Goal: Information Seeking & Learning: Find specific fact

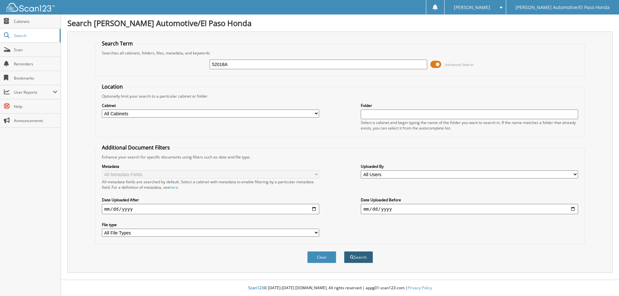
type input "52018A"
click at [356, 256] on button "Search" at bounding box center [358, 258] width 29 height 12
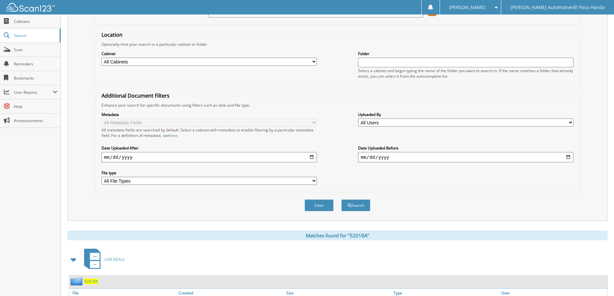
scroll to position [100, 0]
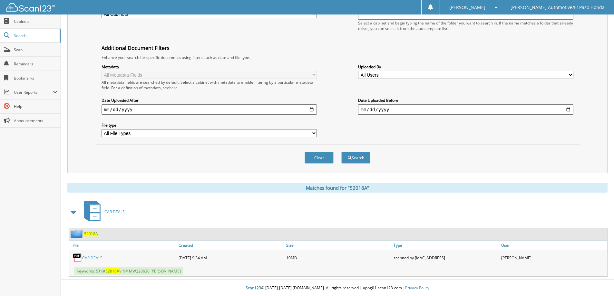
click at [92, 234] on span "52018A" at bounding box center [91, 233] width 14 height 5
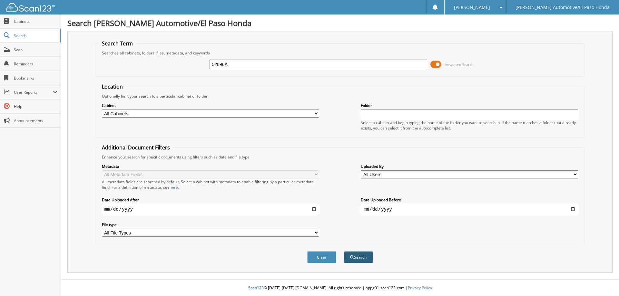
type input "52096A"
click at [356, 254] on button "Search" at bounding box center [358, 258] width 29 height 12
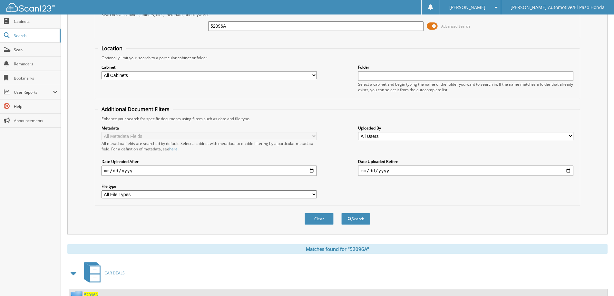
scroll to position [100, 0]
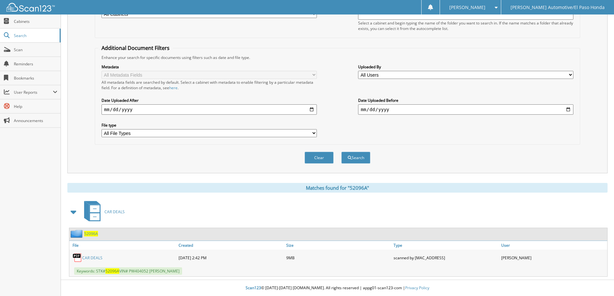
click at [95, 234] on span "52096A" at bounding box center [91, 233] width 14 height 5
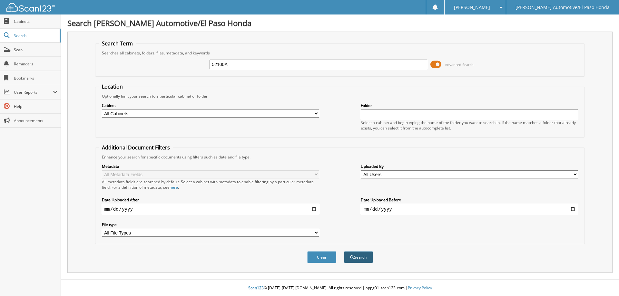
type input "52100A"
click at [359, 257] on button "Search" at bounding box center [358, 258] width 29 height 12
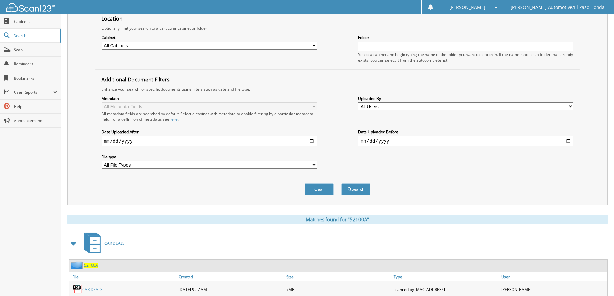
scroll to position [100, 0]
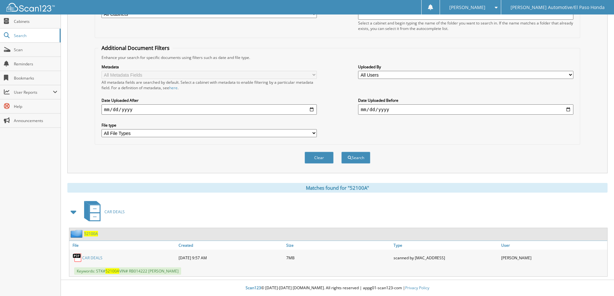
click at [87, 234] on span "52100A" at bounding box center [91, 233] width 14 height 5
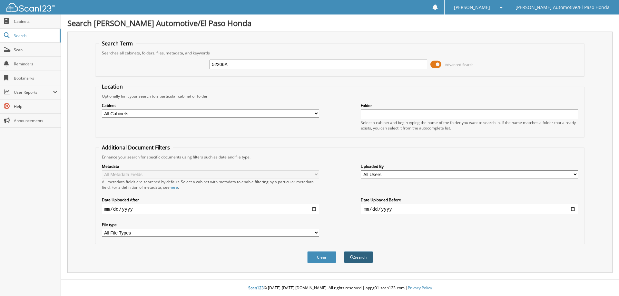
type input "52206A"
click at [361, 256] on button "Search" at bounding box center [358, 258] width 29 height 12
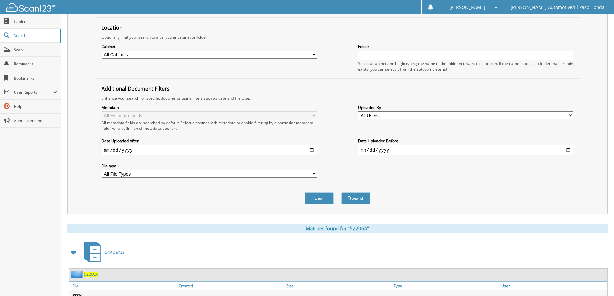
scroll to position [100, 0]
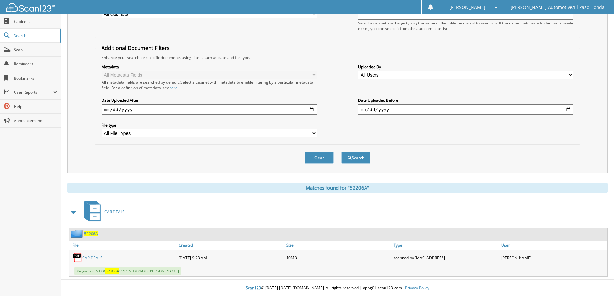
click at [91, 233] on span "52206A" at bounding box center [91, 233] width 14 height 5
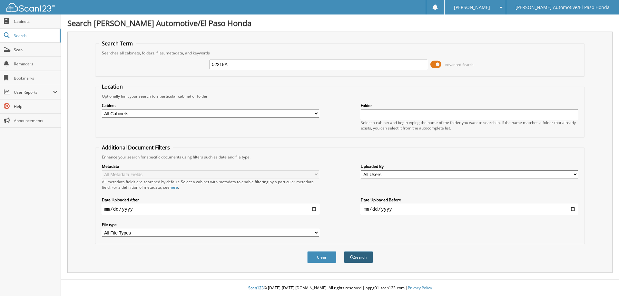
type input "52218A"
click at [353, 255] on button "Search" at bounding box center [358, 258] width 29 height 12
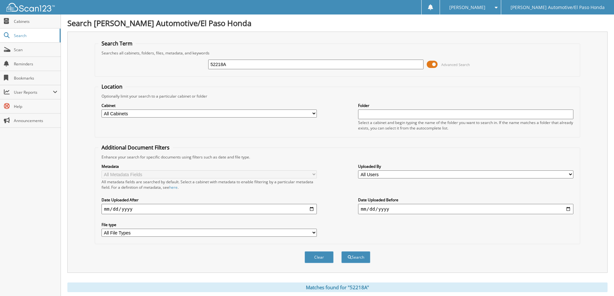
scroll to position [100, 0]
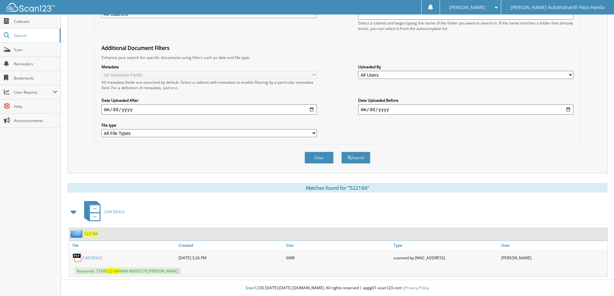
click at [90, 233] on span "52218A" at bounding box center [91, 233] width 14 height 5
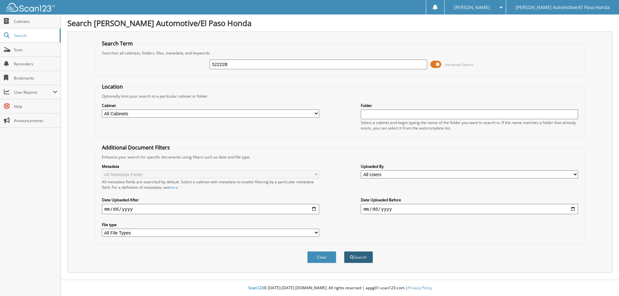
type input "52222B"
click at [364, 258] on button "Search" at bounding box center [358, 258] width 29 height 12
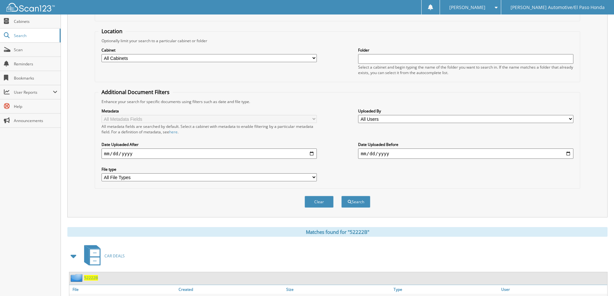
scroll to position [100, 0]
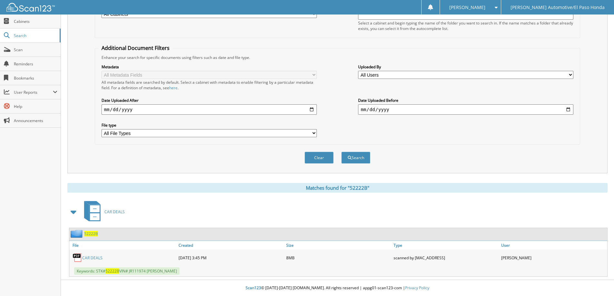
click at [92, 233] on span "52222B" at bounding box center [91, 233] width 14 height 5
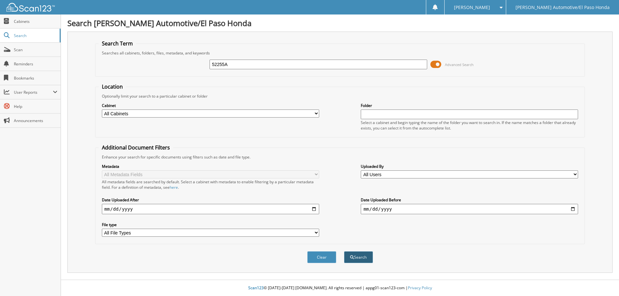
type input "52255A"
click at [368, 256] on button "Search" at bounding box center [358, 258] width 29 height 12
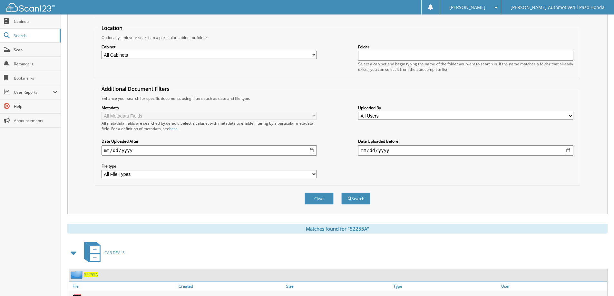
scroll to position [100, 0]
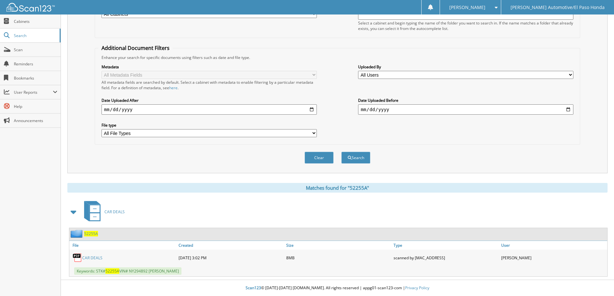
click at [90, 234] on span "52255A" at bounding box center [91, 233] width 14 height 5
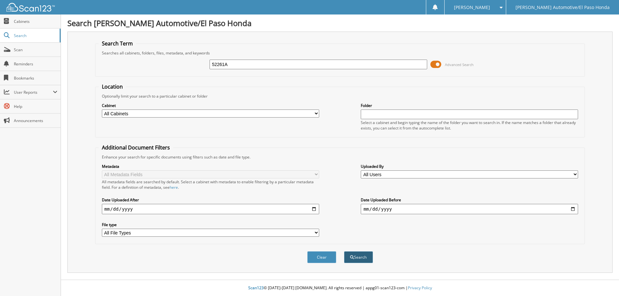
type input "52261A"
click at [366, 256] on button "Search" at bounding box center [358, 258] width 29 height 12
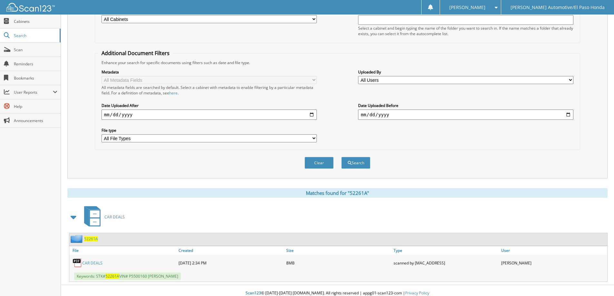
scroll to position [100, 0]
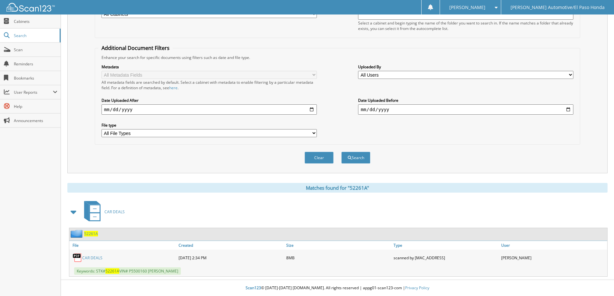
click at [90, 233] on span "52261A" at bounding box center [91, 233] width 14 height 5
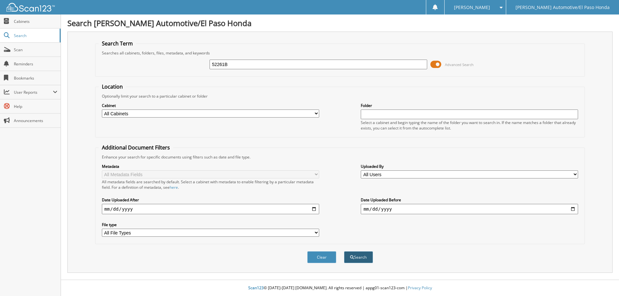
type input "52261B"
click at [357, 256] on button "Search" at bounding box center [358, 258] width 29 height 12
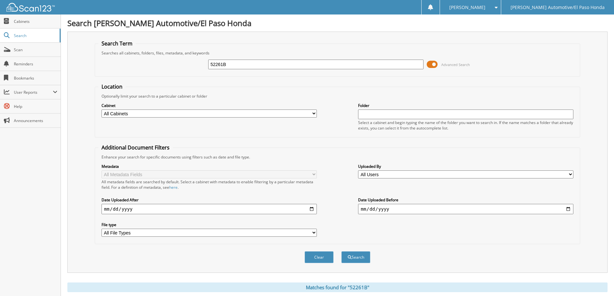
scroll to position [100, 0]
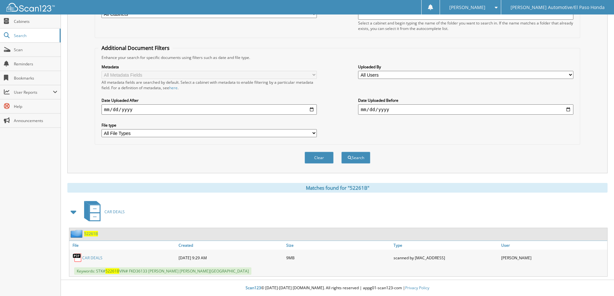
click at [93, 234] on span "52261B" at bounding box center [91, 233] width 14 height 5
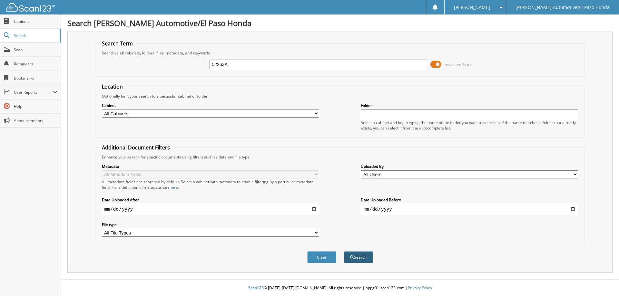
type input "52263A"
click at [362, 256] on button "Search" at bounding box center [358, 258] width 29 height 12
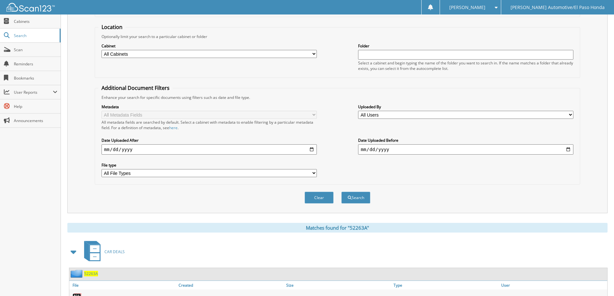
scroll to position [100, 0]
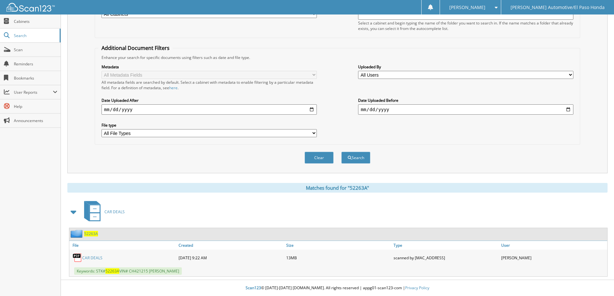
click at [93, 233] on span "52263A" at bounding box center [91, 233] width 14 height 5
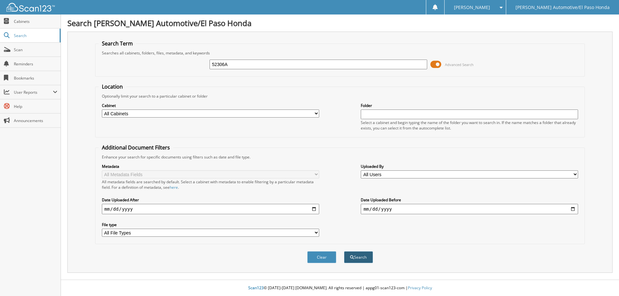
type input "52306A"
click at [353, 259] on span "submit" at bounding box center [352, 258] width 4 height 4
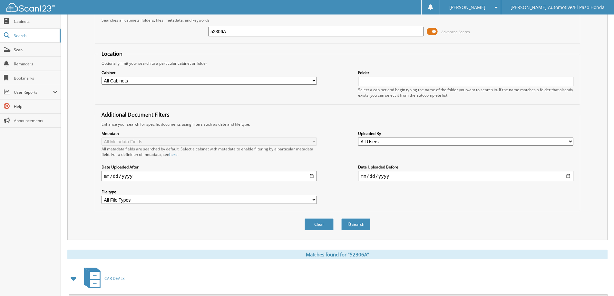
scroll to position [64, 0]
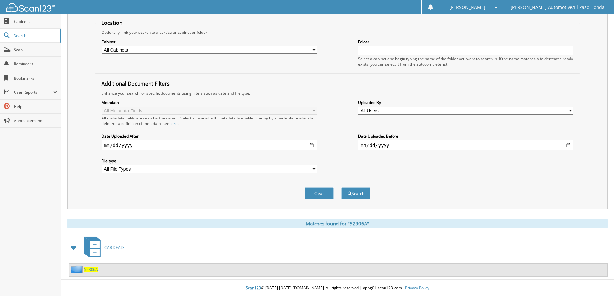
click at [90, 269] on span "52306A" at bounding box center [91, 269] width 14 height 5
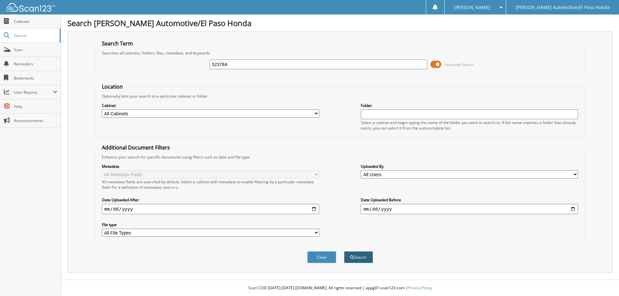
type input "52378A"
click at [363, 257] on button "Search" at bounding box center [358, 258] width 29 height 12
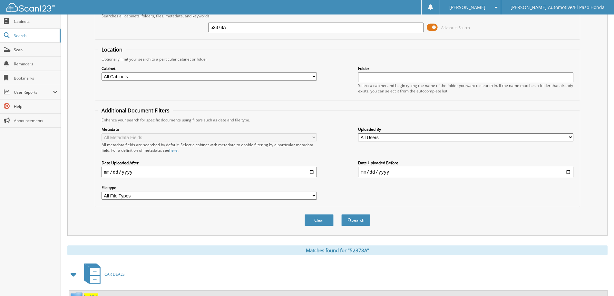
scroll to position [100, 0]
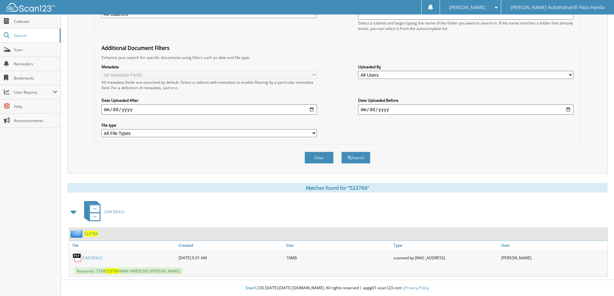
click at [91, 234] on span "52378A" at bounding box center [91, 233] width 14 height 5
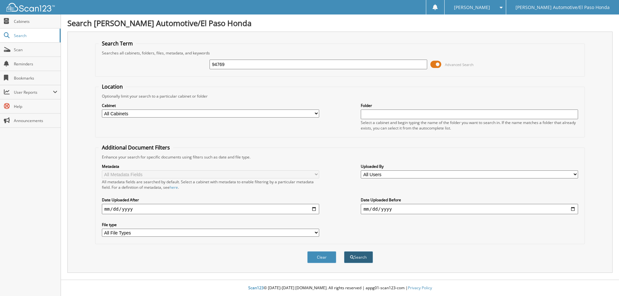
type input "94769"
click at [362, 257] on button "Search" at bounding box center [358, 258] width 29 height 12
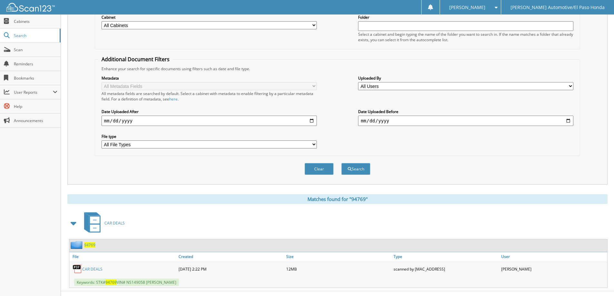
scroll to position [100, 0]
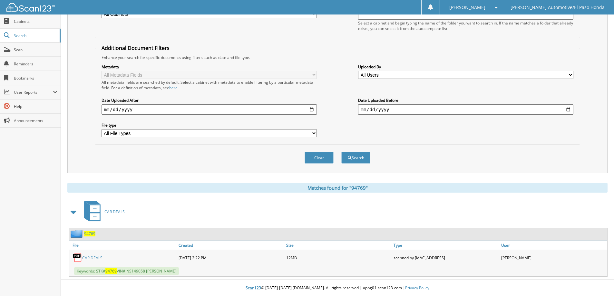
click at [92, 232] on span "94769" at bounding box center [89, 233] width 11 height 5
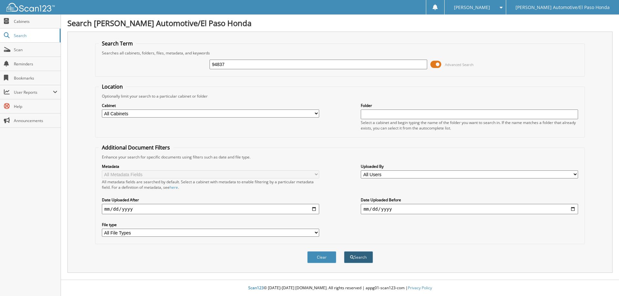
type input "94837"
click at [364, 257] on button "Search" at bounding box center [358, 258] width 29 height 12
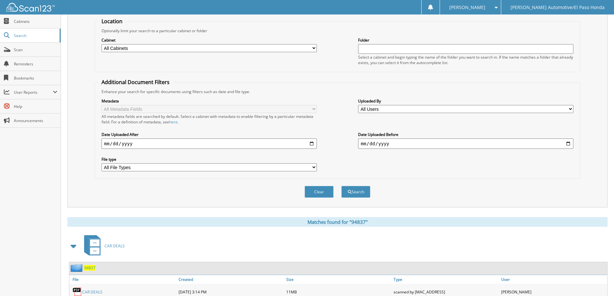
scroll to position [116, 0]
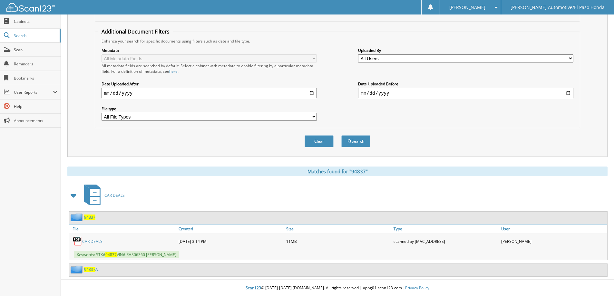
click at [87, 219] on span "94837" at bounding box center [89, 217] width 11 height 5
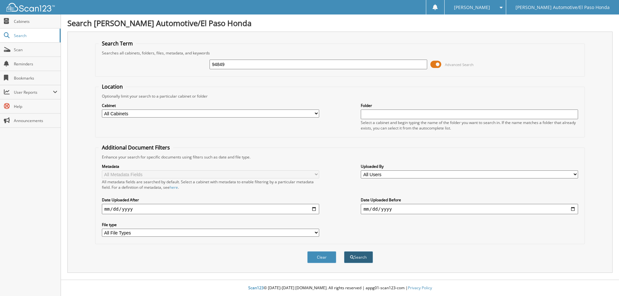
type input "94849"
click at [360, 256] on button "Search" at bounding box center [358, 258] width 29 height 12
